Goal: Complete application form

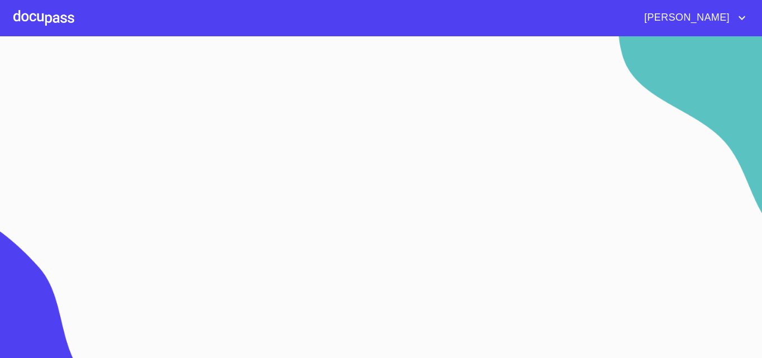
click at [56, 24] on div at bounding box center [43, 18] width 61 height 36
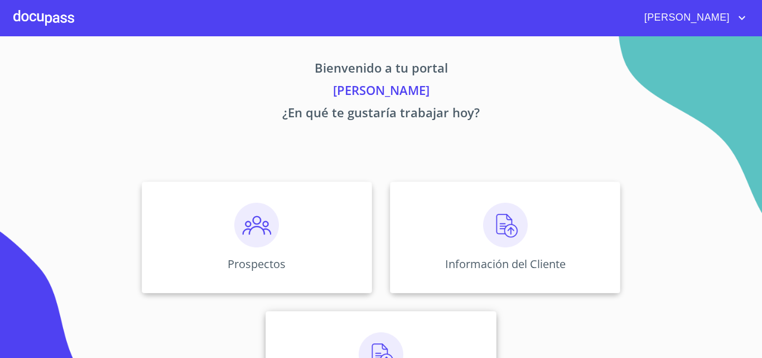
scroll to position [74, 0]
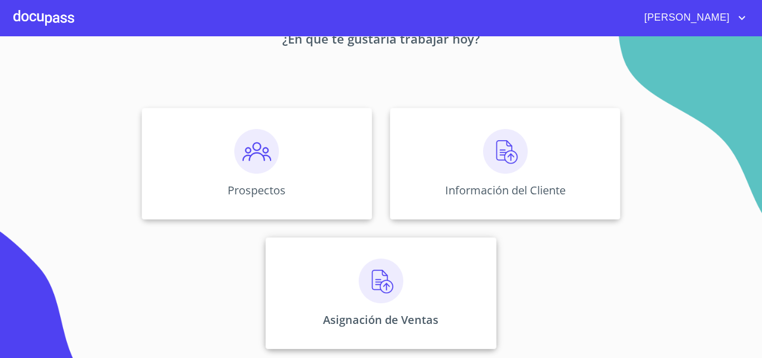
click at [388, 298] on img at bounding box center [381, 280] width 45 height 45
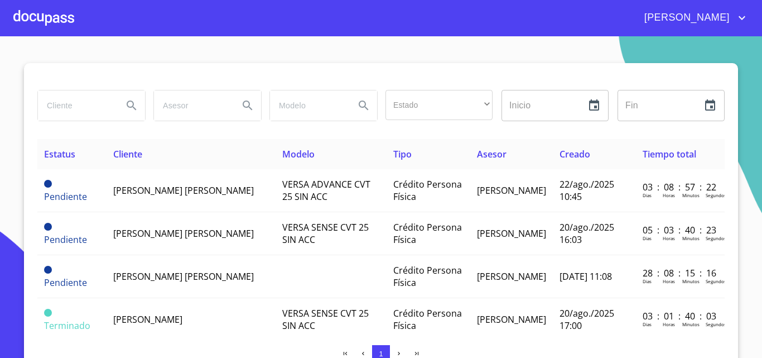
click at [85, 106] on input "search" at bounding box center [76, 105] width 76 height 30
type input "[PERSON_NAME]"
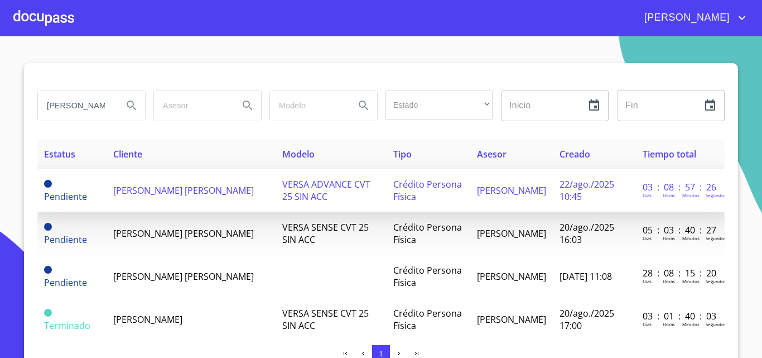
click at [149, 184] on span "[PERSON_NAME] [PERSON_NAME]" at bounding box center [183, 190] width 141 height 12
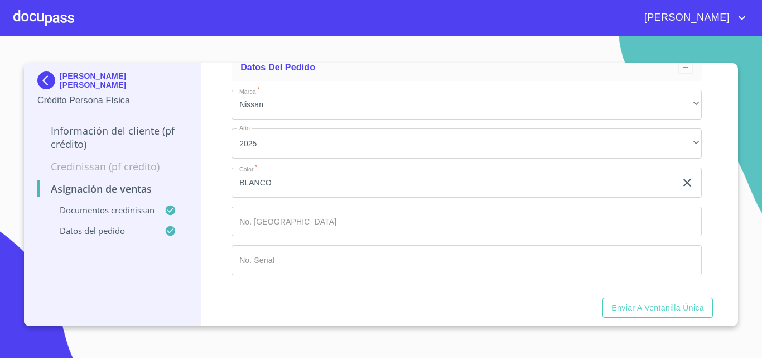
scroll to position [668, 0]
click at [293, 224] on input "Marca   *" at bounding box center [467, 221] width 470 height 30
click at [295, 200] on div "Marca   * Nissan ​ Año 2025 ​ Color   * [PERSON_NAME] ​ No. Pedido ​ No. Serial…" at bounding box center [467, 182] width 470 height 203
click at [295, 224] on input "Marca   *" at bounding box center [467, 221] width 470 height 30
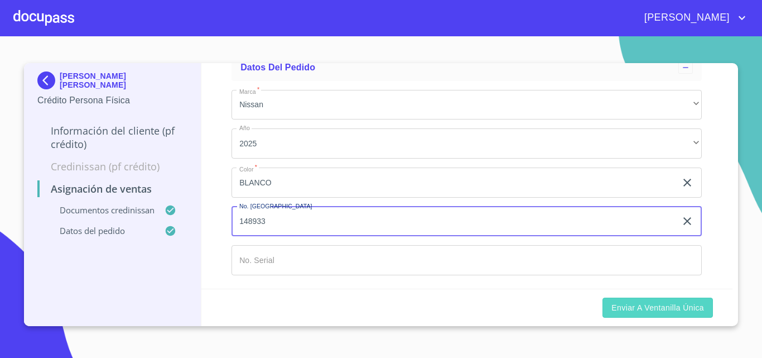
type input "148933"
click at [619, 310] on span "Enviar a Ventanilla única" at bounding box center [657, 308] width 93 height 14
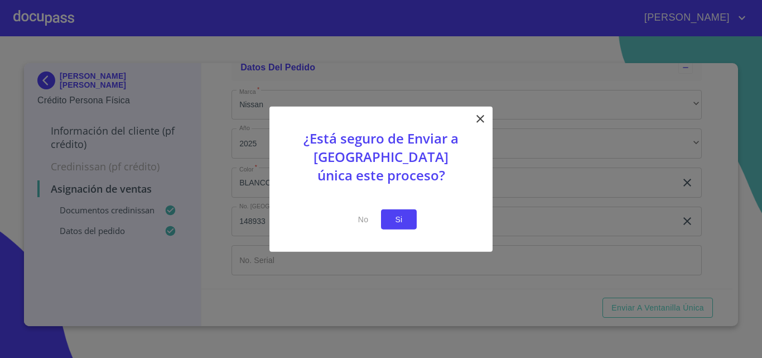
click at [396, 223] on span "Si" at bounding box center [399, 219] width 18 height 14
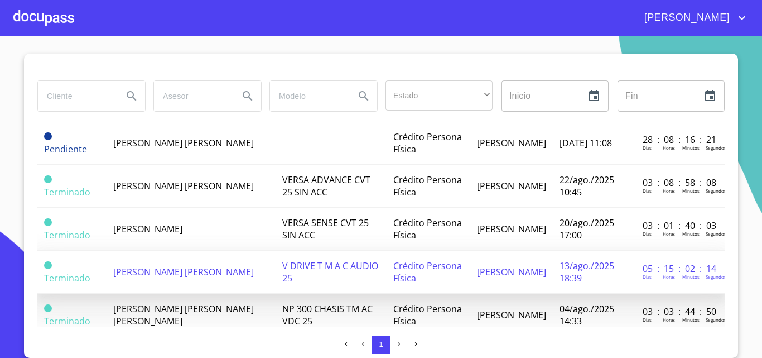
scroll to position [117, 0]
